Goal: Task Accomplishment & Management: Use online tool/utility

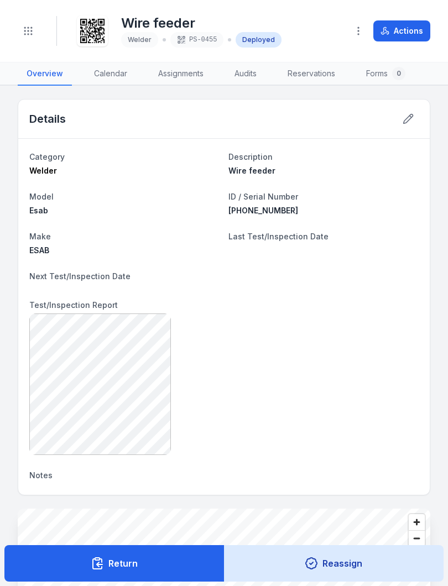
click at [413, 579] on button "Reassign" at bounding box center [334, 563] width 220 height 36
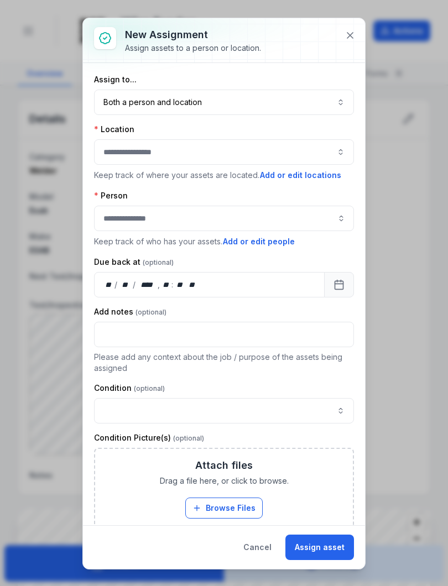
click at [327, 542] on button "Assign asset" at bounding box center [319, 546] width 69 height 25
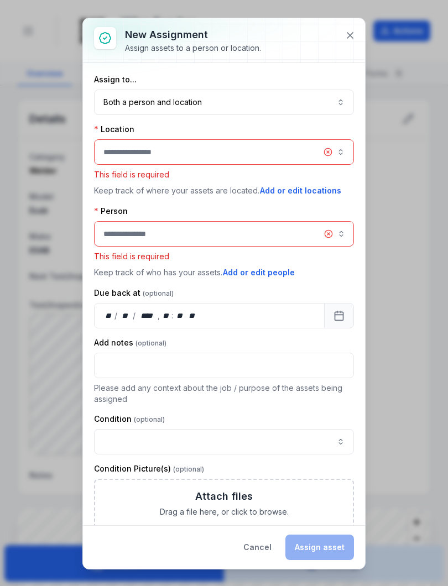
click at [351, 32] on icon at bounding box center [349, 35] width 11 height 11
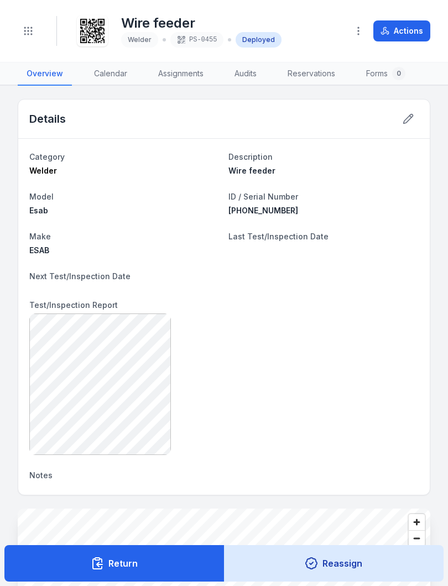
scroll to position [2, 0]
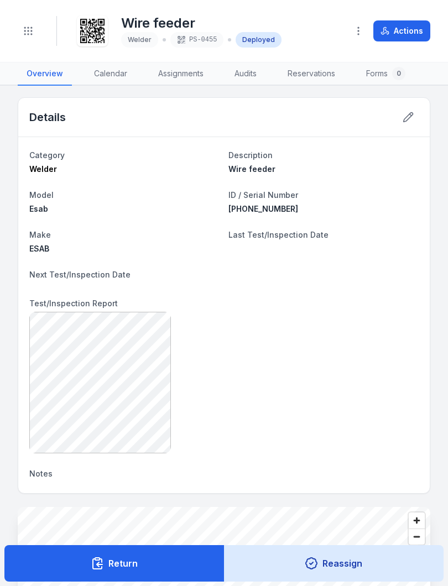
click at [111, 563] on button "Return" at bounding box center [114, 563] width 220 height 36
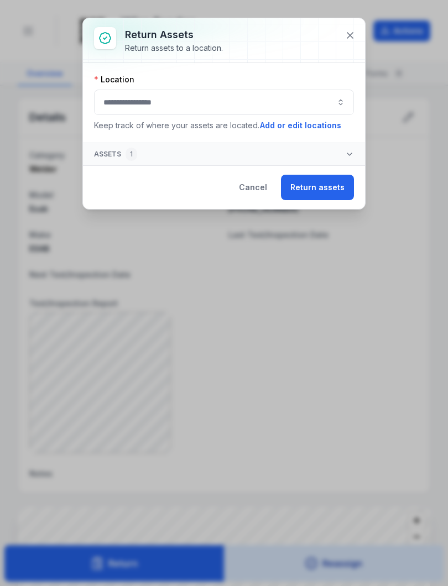
click at [206, 102] on button "button" at bounding box center [224, 102] width 260 height 25
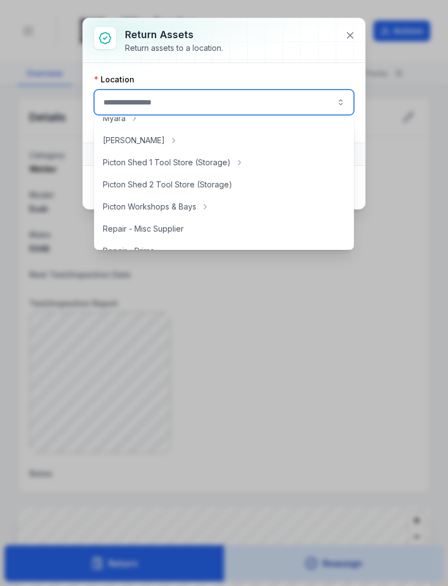
scroll to position [191, 0]
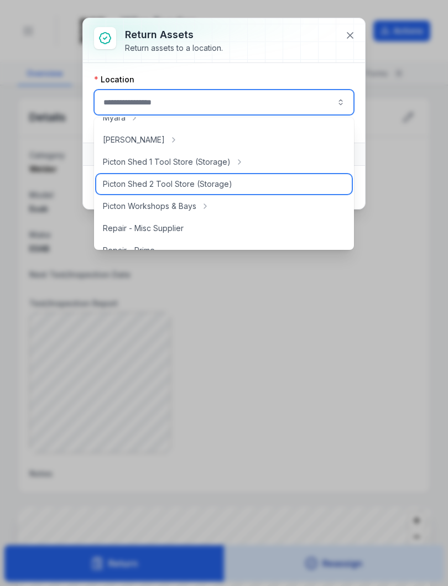
click at [186, 183] on span "Picton Shed 2 Tool Store (Storage)" at bounding box center [167, 184] width 129 height 11
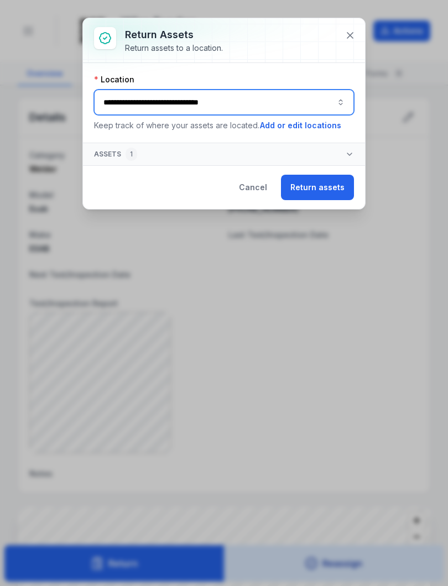
click at [342, 103] on button "**********" at bounding box center [224, 102] width 260 height 25
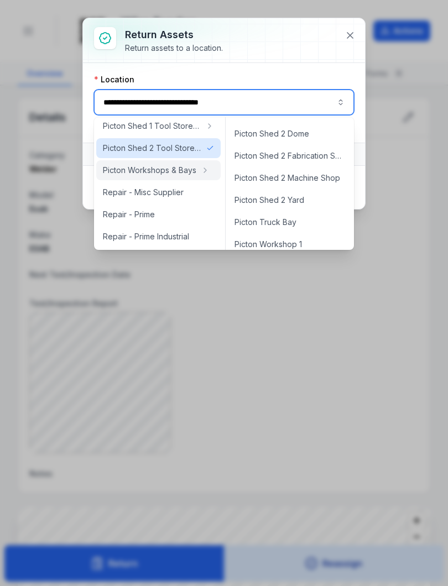
scroll to position [376, 0]
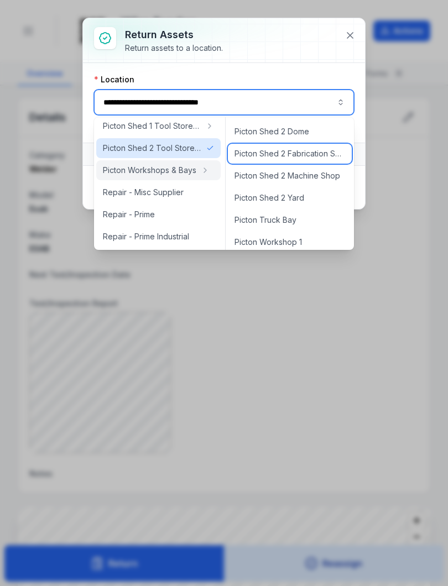
click at [297, 151] on span "Picton Shed 2 Fabrication Shop" at bounding box center [289, 153] width 111 height 11
type input "**********"
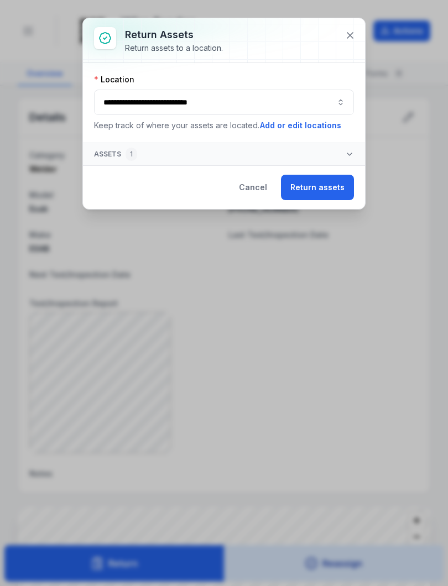
click at [319, 183] on button "Return assets" at bounding box center [317, 187] width 73 height 25
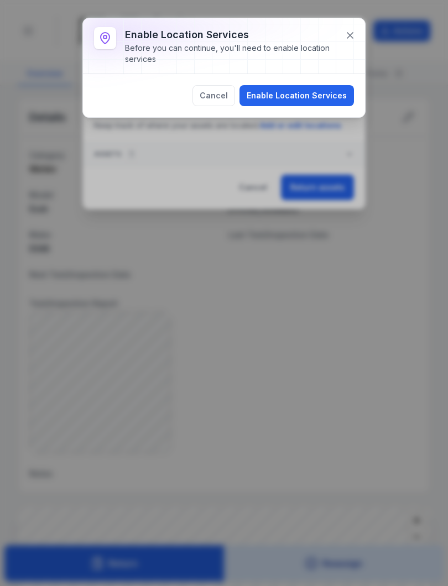
click at [309, 94] on button "Enable Location Services" at bounding box center [296, 95] width 114 height 21
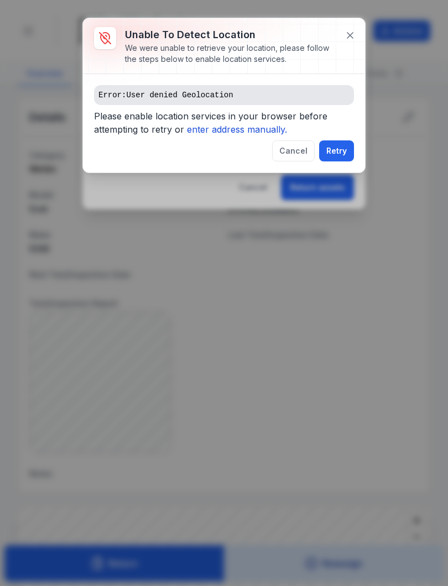
click at [295, 149] on button "Cancel" at bounding box center [293, 150] width 43 height 21
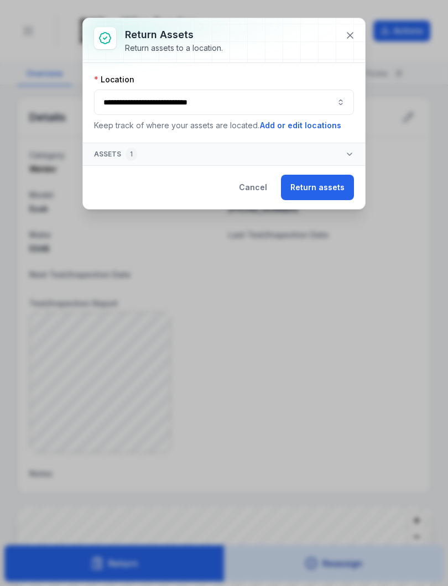
click at [321, 183] on button "Return assets" at bounding box center [317, 187] width 73 height 25
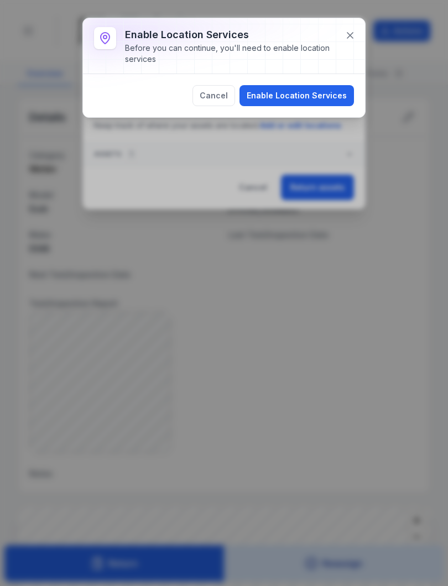
click at [218, 91] on button "Cancel" at bounding box center [213, 95] width 43 height 21
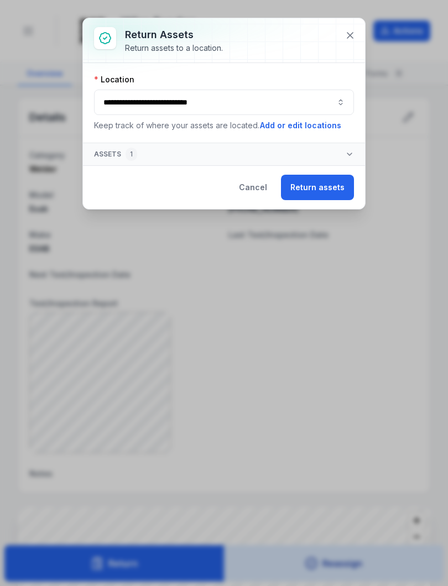
click at [347, 39] on icon at bounding box center [349, 35] width 11 height 11
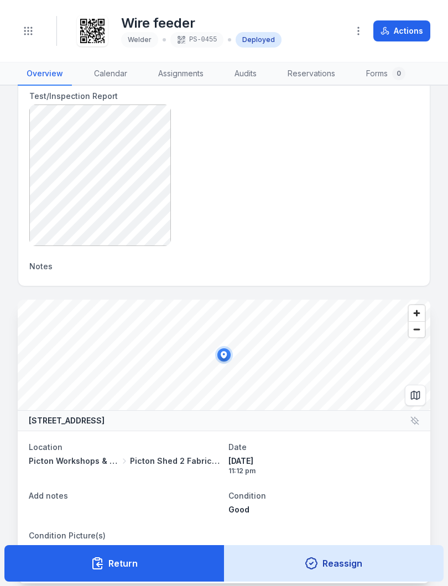
click at [117, 565] on button "Return" at bounding box center [114, 563] width 220 height 36
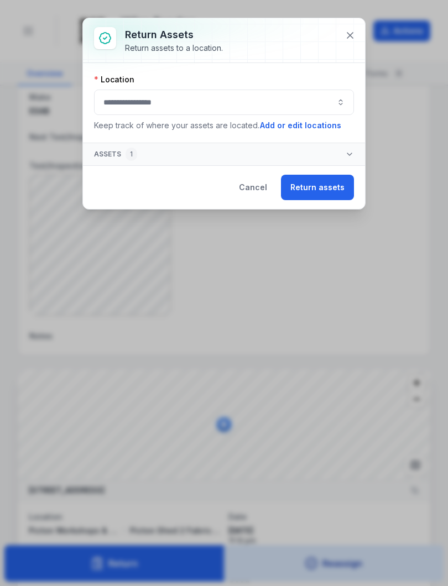
scroll to position [137, 0]
click at [345, 151] on icon "button" at bounding box center [349, 154] width 9 height 9
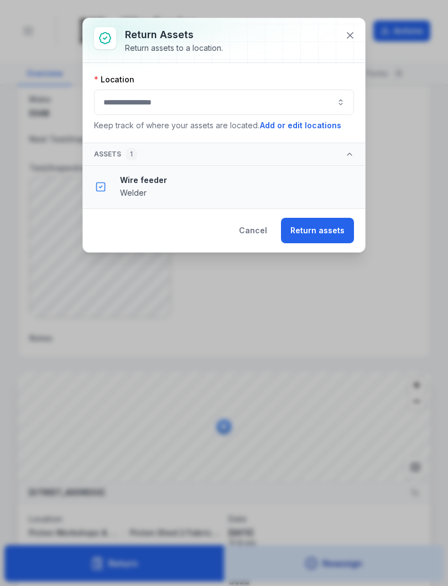
click at [159, 180] on strong "Wire feeder" at bounding box center [237, 180] width 235 height 11
click at [151, 187] on div "Wire feeder Welder" at bounding box center [237, 187] width 235 height 24
click at [357, 30] on button at bounding box center [349, 35] width 21 height 21
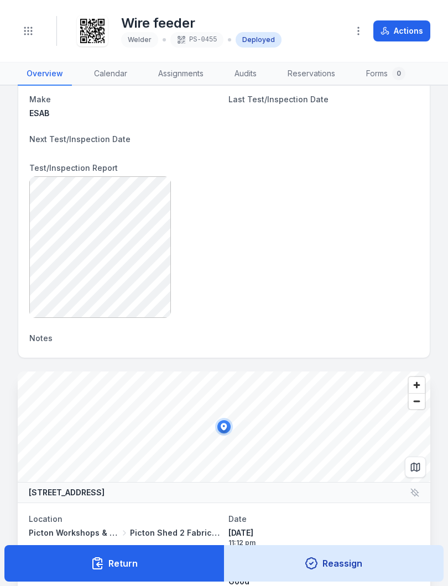
click at [360, 32] on icon "button" at bounding box center [358, 30] width 11 height 11
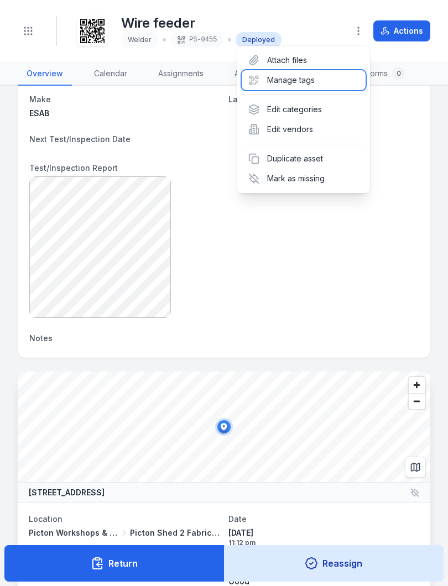
click at [306, 78] on div "Manage tags" at bounding box center [304, 80] width 124 height 20
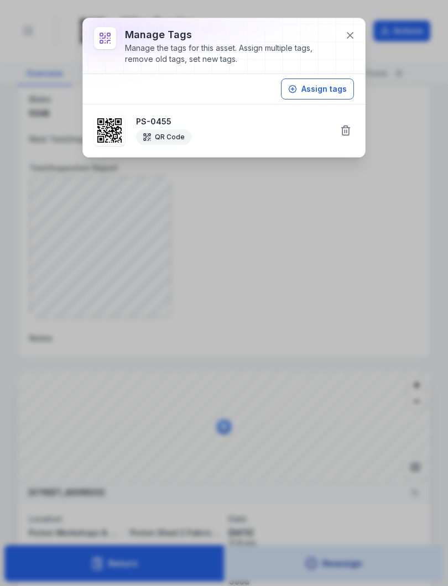
click at [349, 36] on icon at bounding box center [350, 36] width 6 height 6
